Goal: Task Accomplishment & Management: Manage account settings

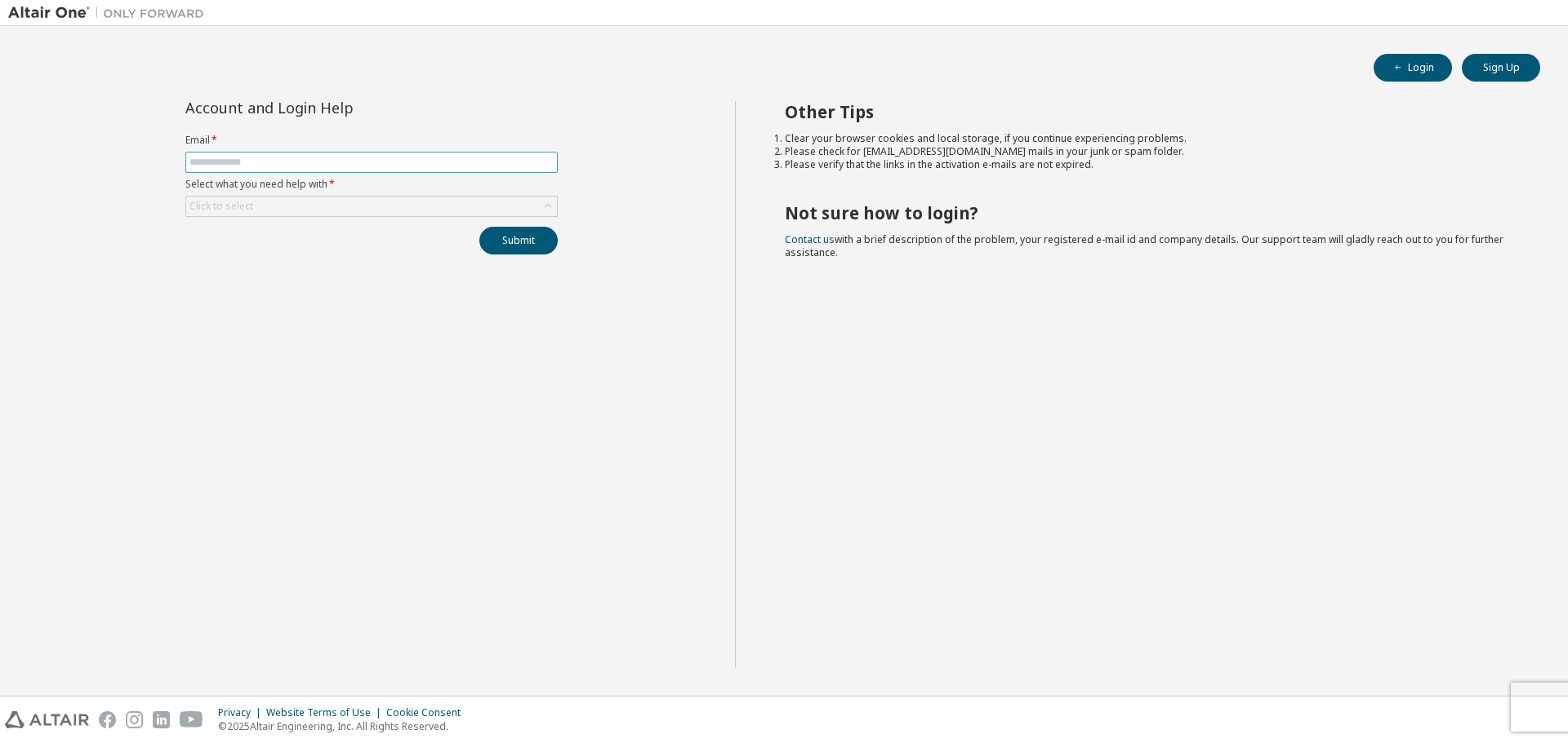
click at [306, 159] on input "text" at bounding box center [372, 162] width 365 height 13
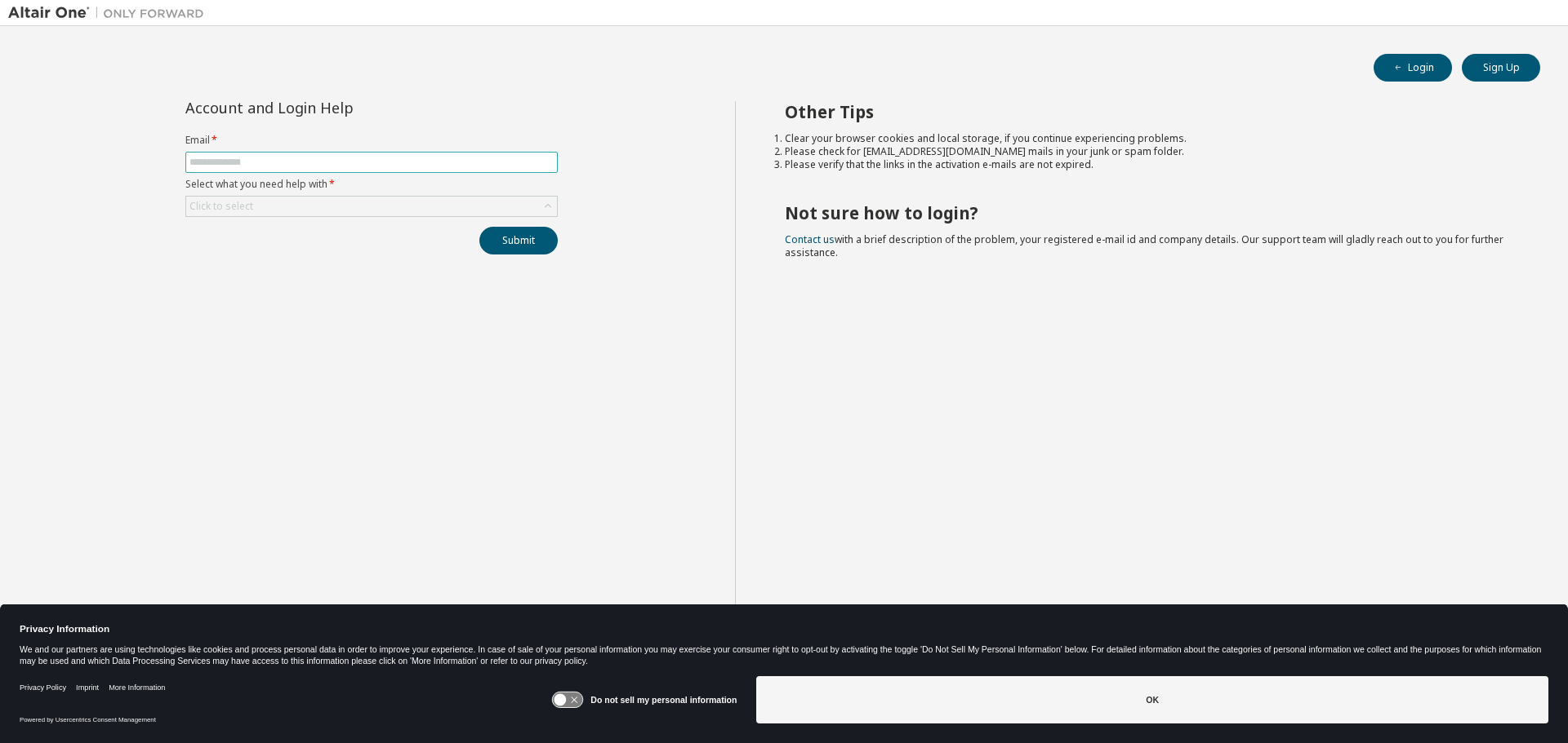
click at [306, 159] on input "text" at bounding box center [372, 162] width 365 height 13
type input "**********"
click at [346, 202] on div "Click to select" at bounding box center [372, 207] width 371 height 20
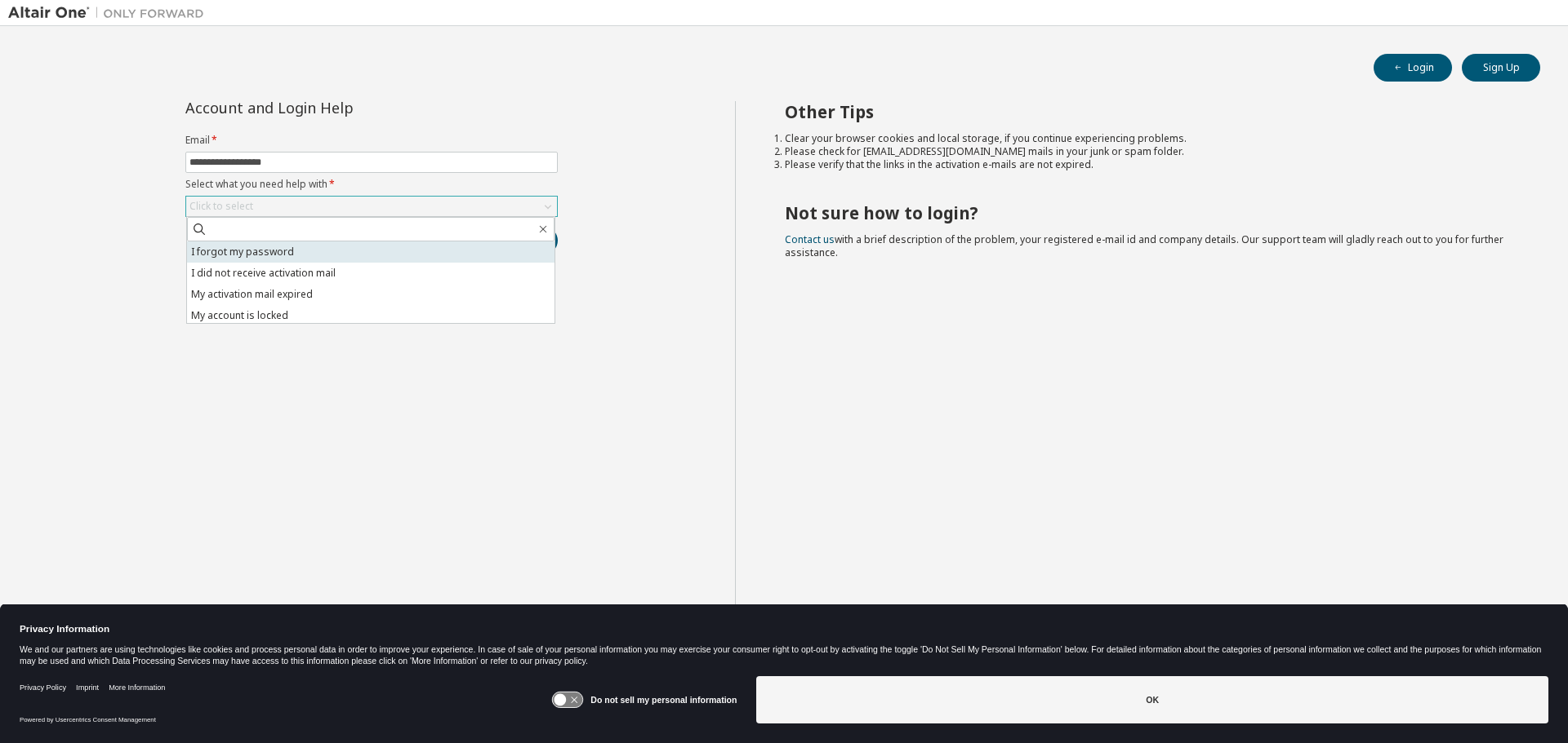
click at [291, 248] on li "I forgot my password" at bounding box center [371, 252] width 367 height 21
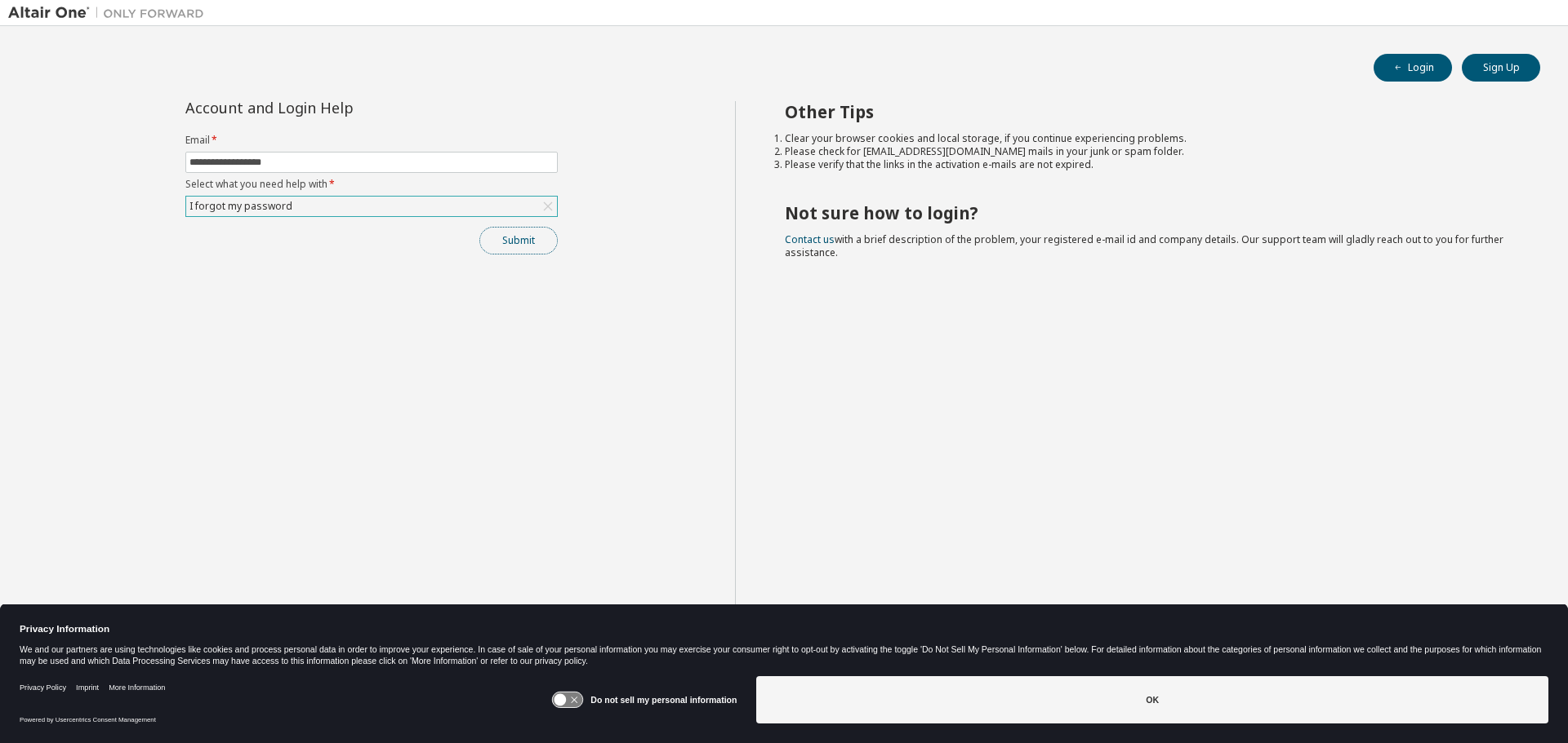
click at [511, 233] on button "Submit" at bounding box center [519, 241] width 78 height 28
click at [516, 247] on button "Submit" at bounding box center [519, 241] width 78 height 28
click at [1404, 70] on span "button" at bounding box center [1398, 68] width 13 height 13
click at [301, 157] on input "text" at bounding box center [372, 162] width 365 height 13
type input "**********"
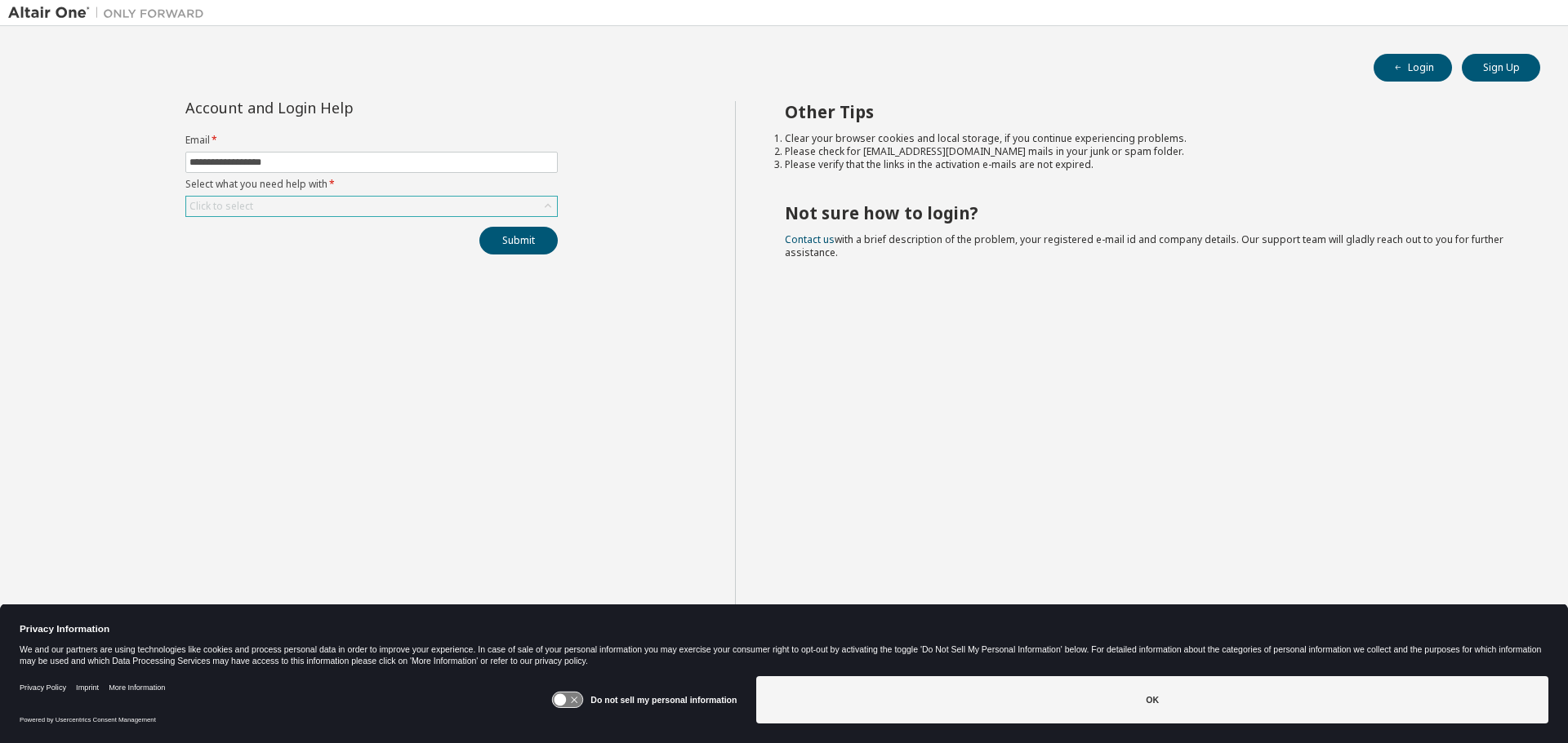
click at [359, 207] on div "Click to select" at bounding box center [372, 207] width 371 height 20
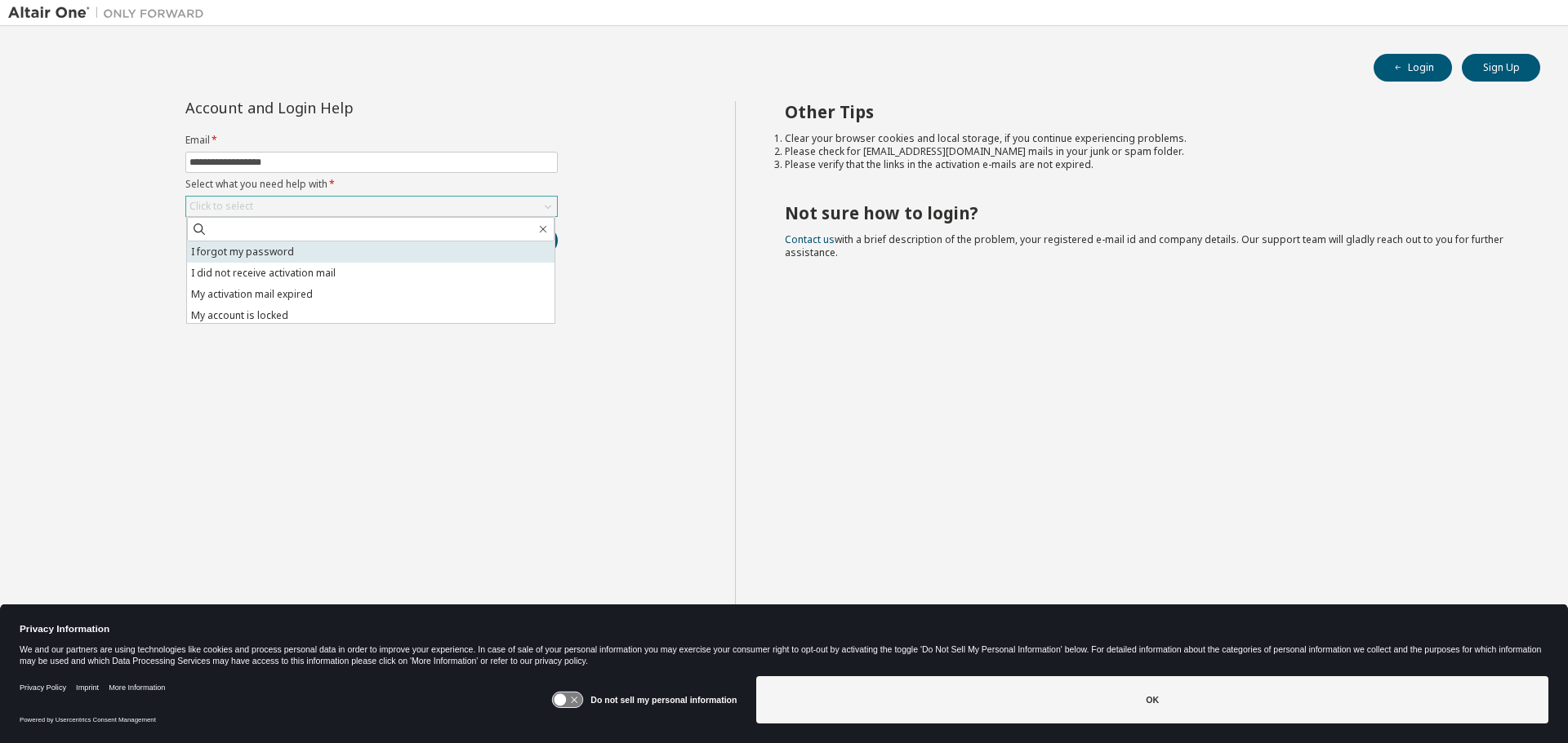
click at [336, 245] on li "I forgot my password" at bounding box center [371, 252] width 367 height 21
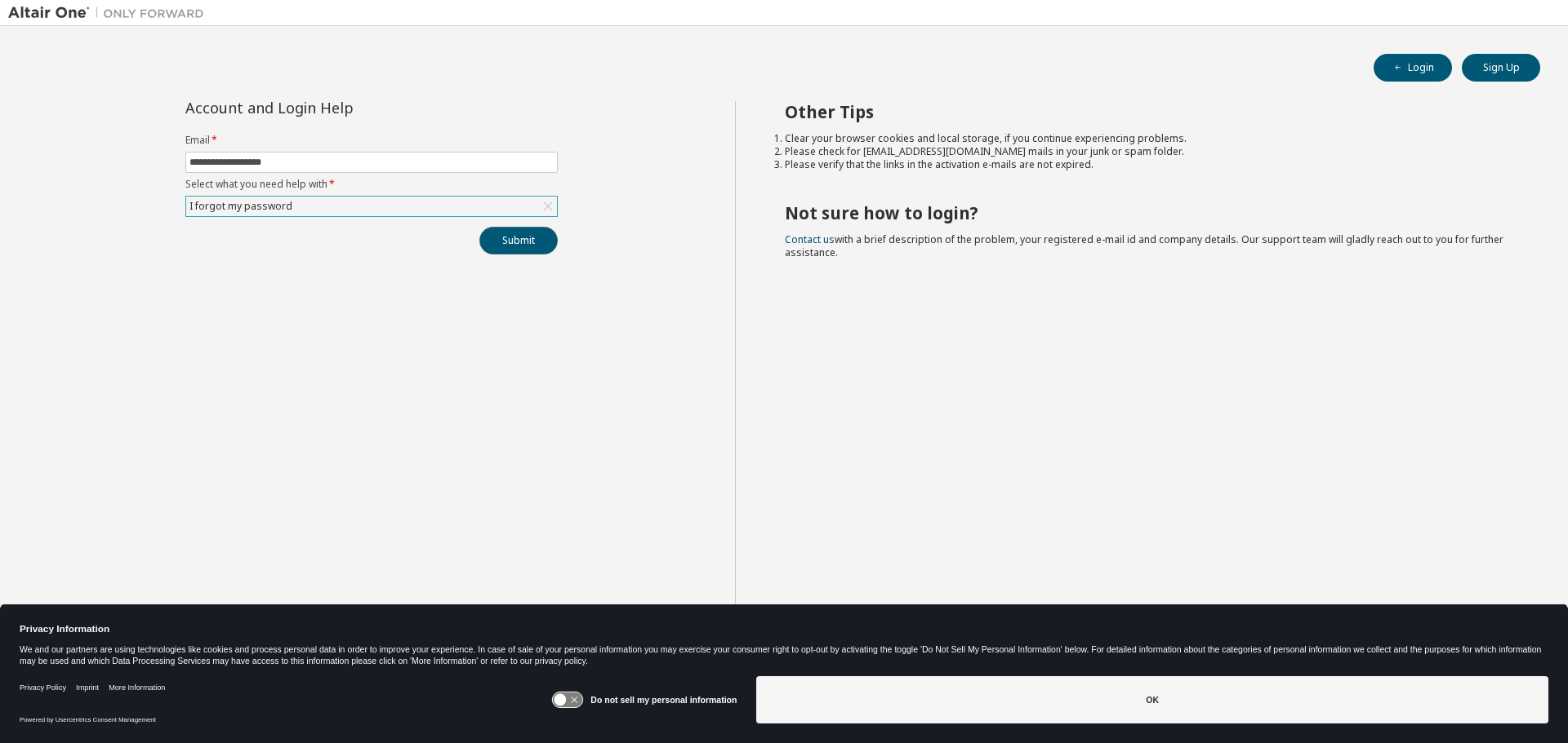
click at [508, 241] on button "Submit" at bounding box center [519, 241] width 78 height 28
